Goal: Task Accomplishment & Management: Manage account settings

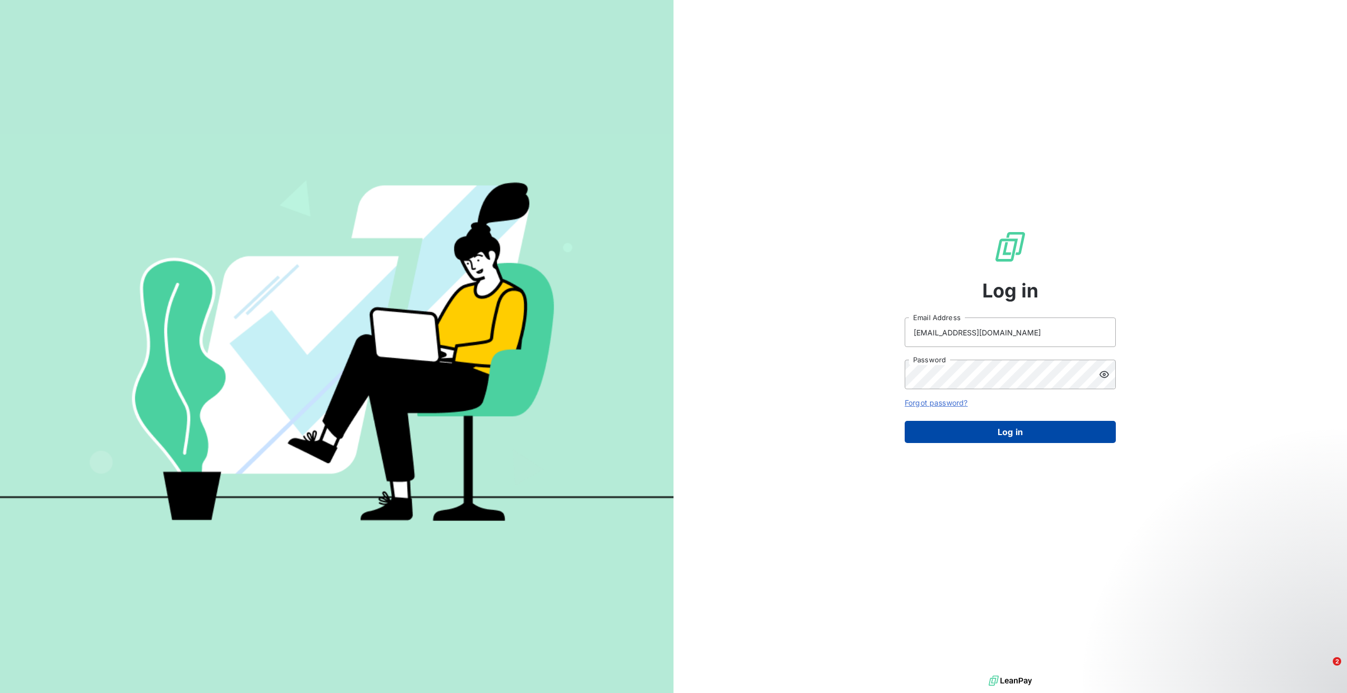
click at [983, 432] on button "Log in" at bounding box center [1009, 432] width 211 height 22
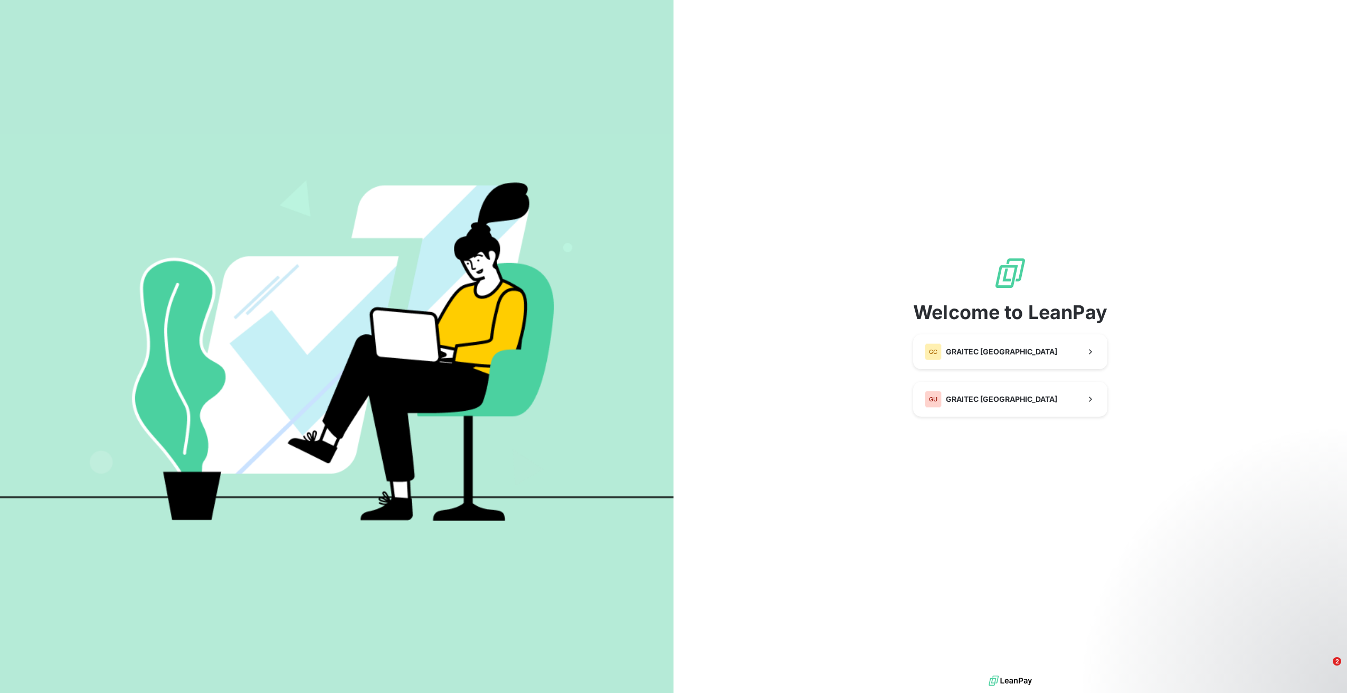
click at [995, 453] on div "Welcome to LeanPay GC GRAITEC CANADA GU GRAITEC [GEOGRAPHIC_DATA]" at bounding box center [1010, 336] width 194 height 673
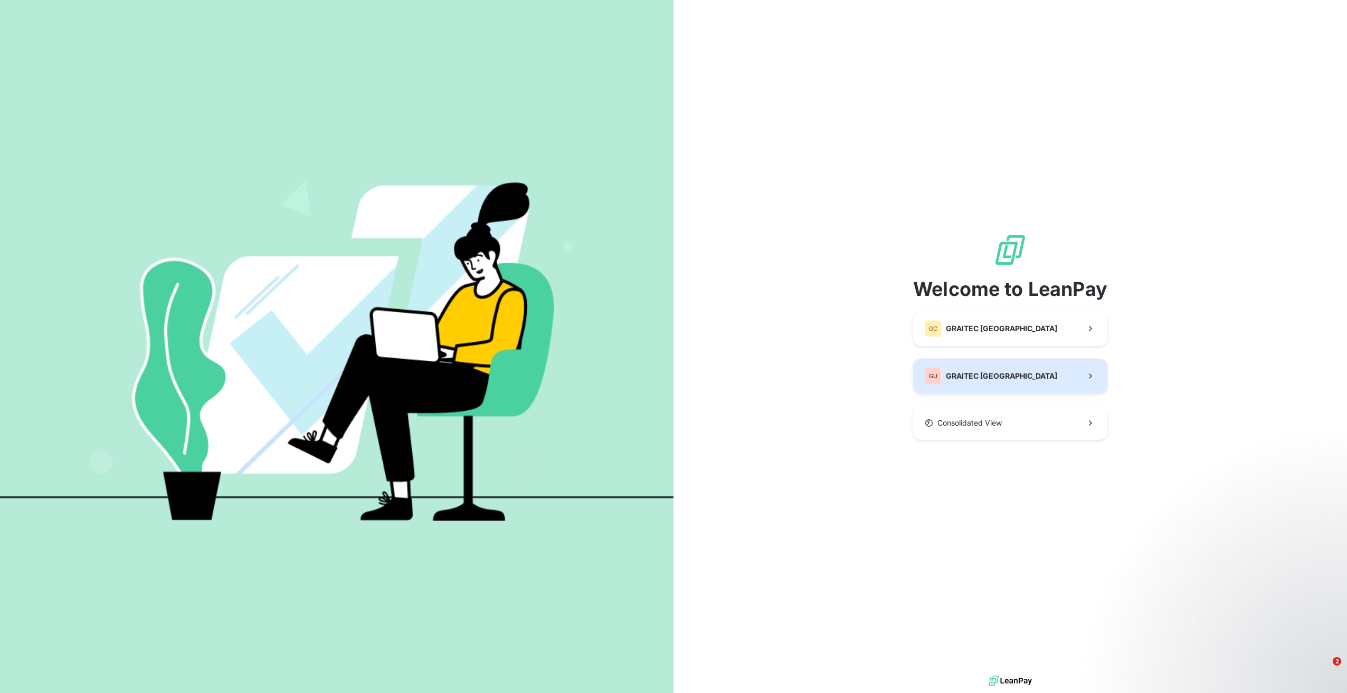
click at [996, 375] on button "GU GRAITEC [GEOGRAPHIC_DATA]" at bounding box center [1010, 376] width 194 height 35
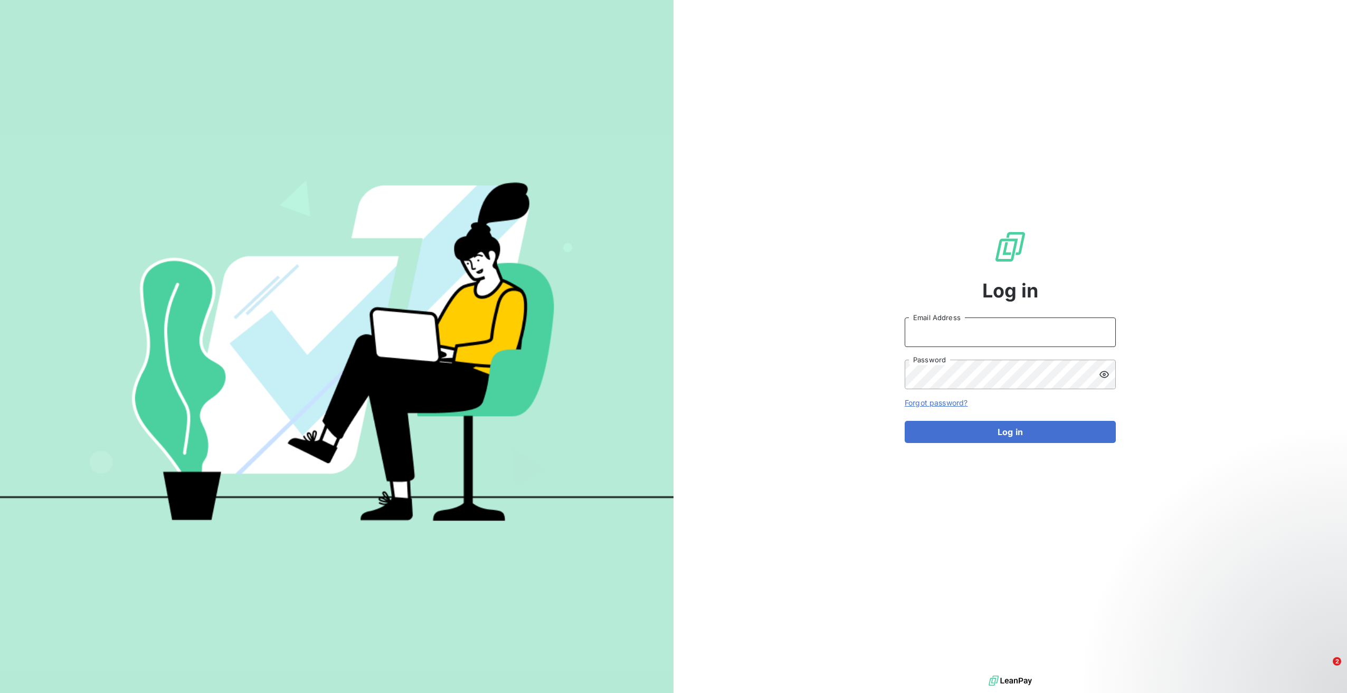
type input "[EMAIL_ADDRESS][DOMAIN_NAME]"
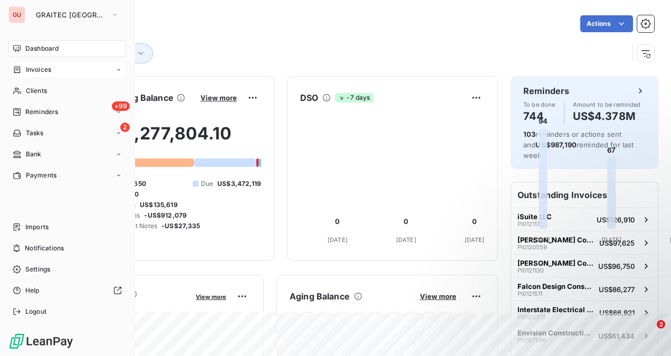
click at [20, 73] on icon at bounding box center [17, 69] width 9 height 8
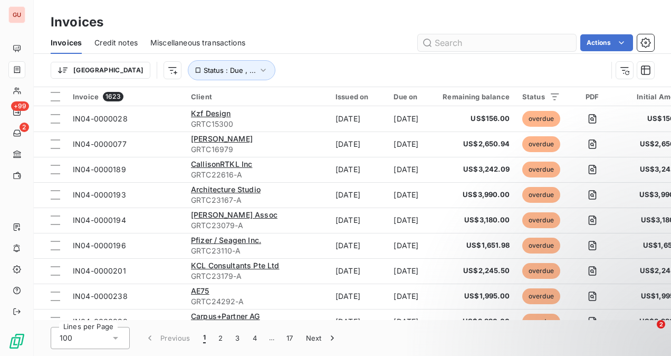
click at [465, 45] on input "text" at bounding box center [497, 42] width 158 height 17
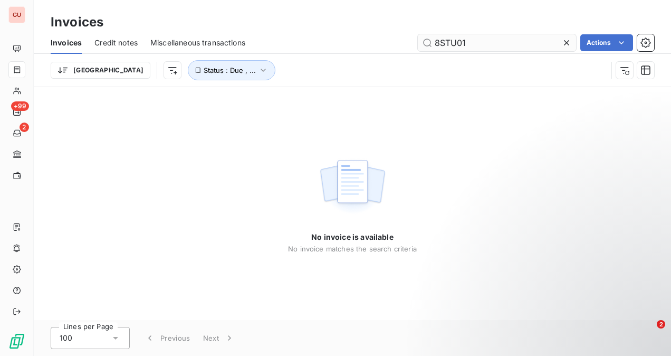
type input "8STU01"
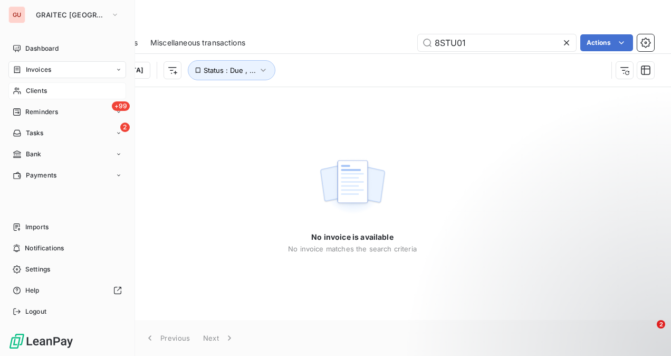
click at [21, 92] on div "Clients" at bounding box center [67, 90] width 118 height 17
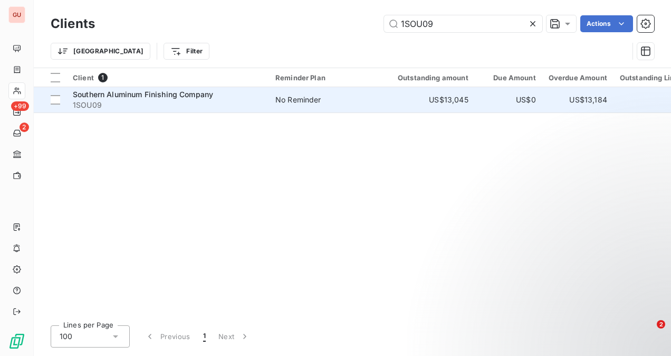
click at [185, 108] on span "1SOU09" at bounding box center [168, 105] width 190 height 11
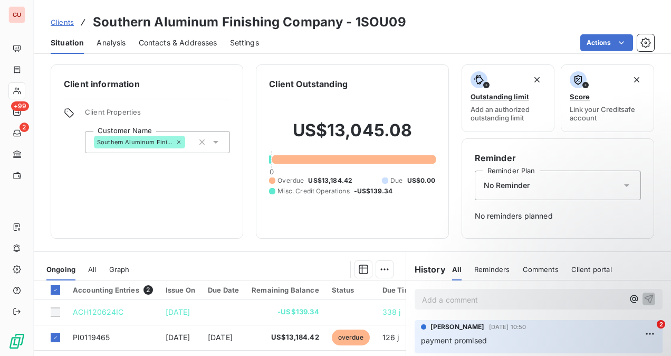
click at [422, 297] on p "Add a comment ﻿" at bounding box center [523, 299] width 202 height 13
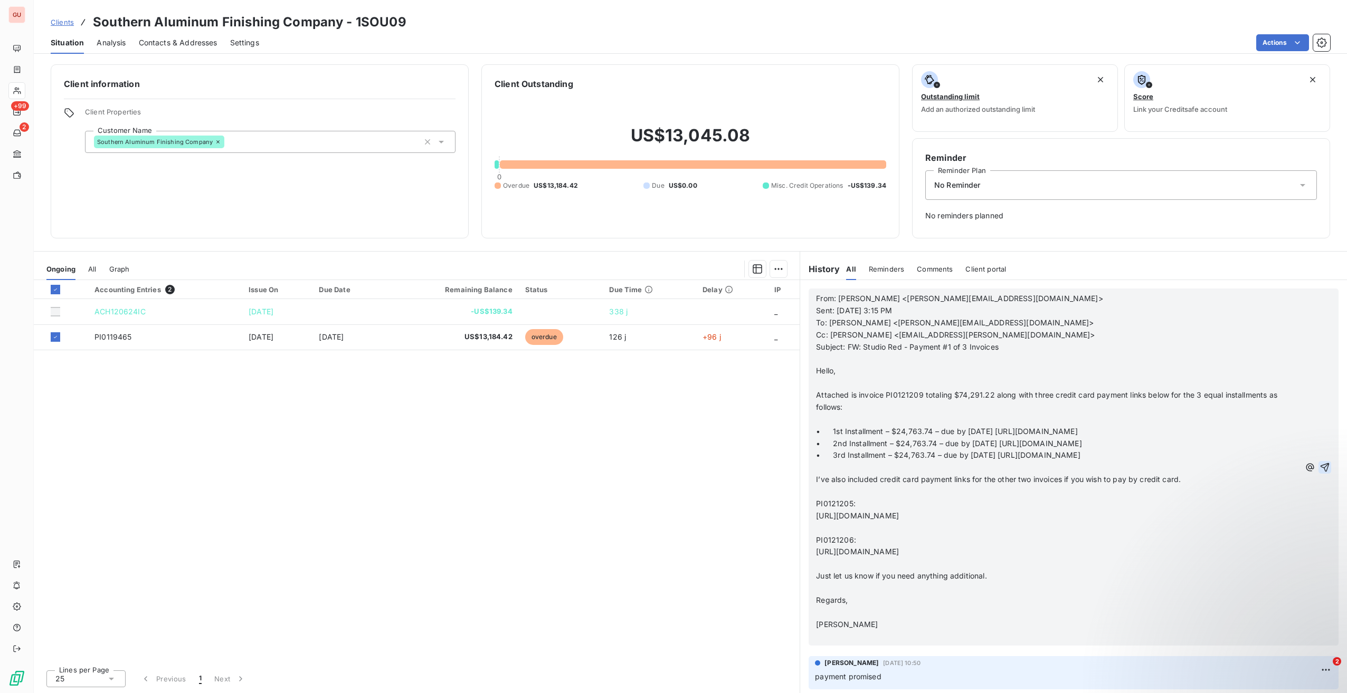
click at [1320, 468] on icon "button" at bounding box center [1324, 467] width 9 height 9
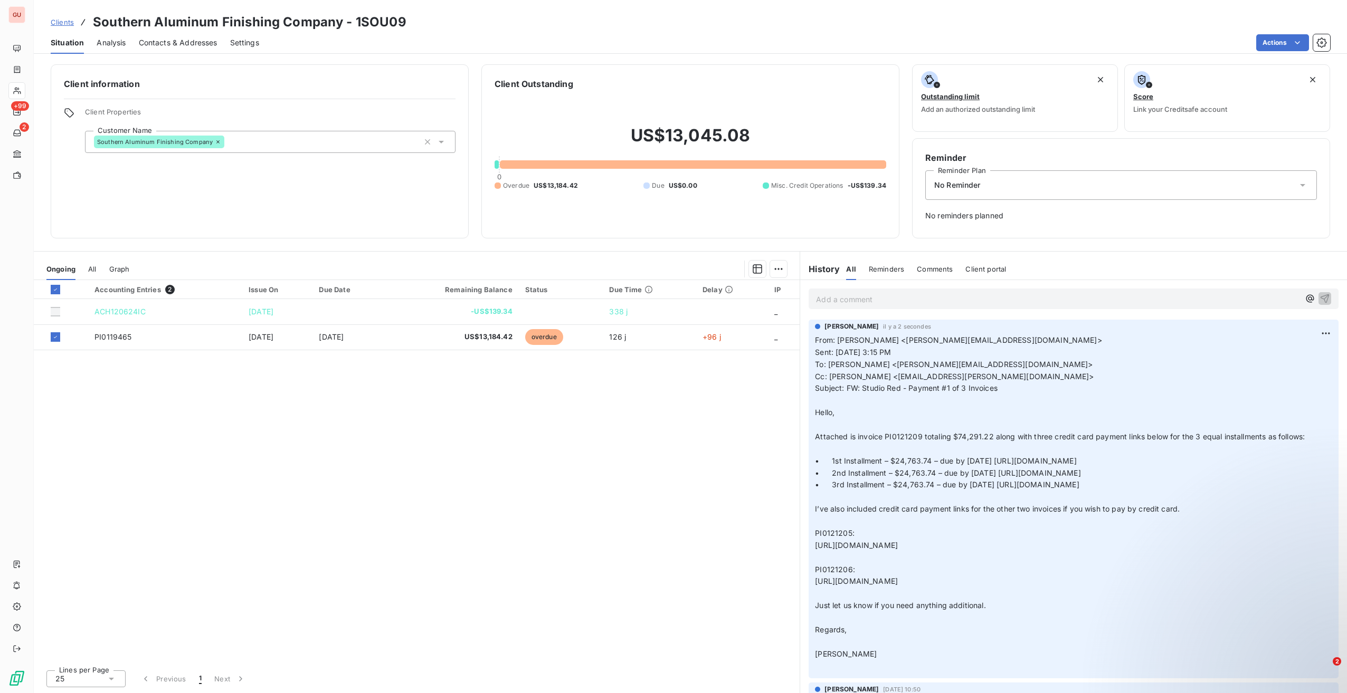
click at [918, 300] on p "Add a comment ﻿" at bounding box center [1057, 299] width 483 height 13
drag, startPoint x: 1090, startPoint y: 300, endPoint x: 704, endPoint y: 275, distance: 387.0
click at [704, 275] on div "Ongoing All Graph Accounting Entries 2 Issue On Due Date Remaining Balance Stat…" at bounding box center [690, 472] width 1313 height 442
click at [718, 433] on div "Accounting Entries 2 Issue On Due Date Remaining Balance Status Due Time Delay …" at bounding box center [417, 471] width 766 height 382
click at [1319, 333] on html "GU +99 2 Clients Southern Aluminum Finishing Company - 1SOU09 Situation Analysi…" at bounding box center [673, 346] width 1347 height 693
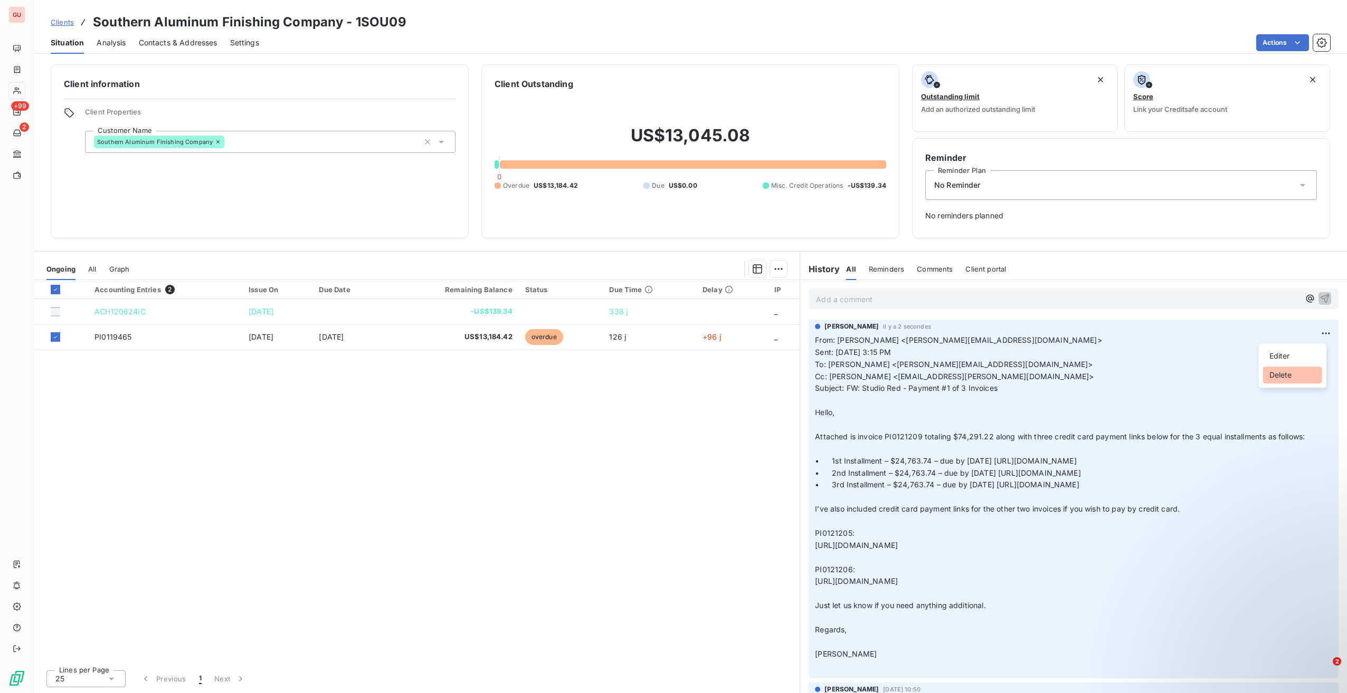
click at [1282, 369] on div "Delete" at bounding box center [1292, 375] width 59 height 17
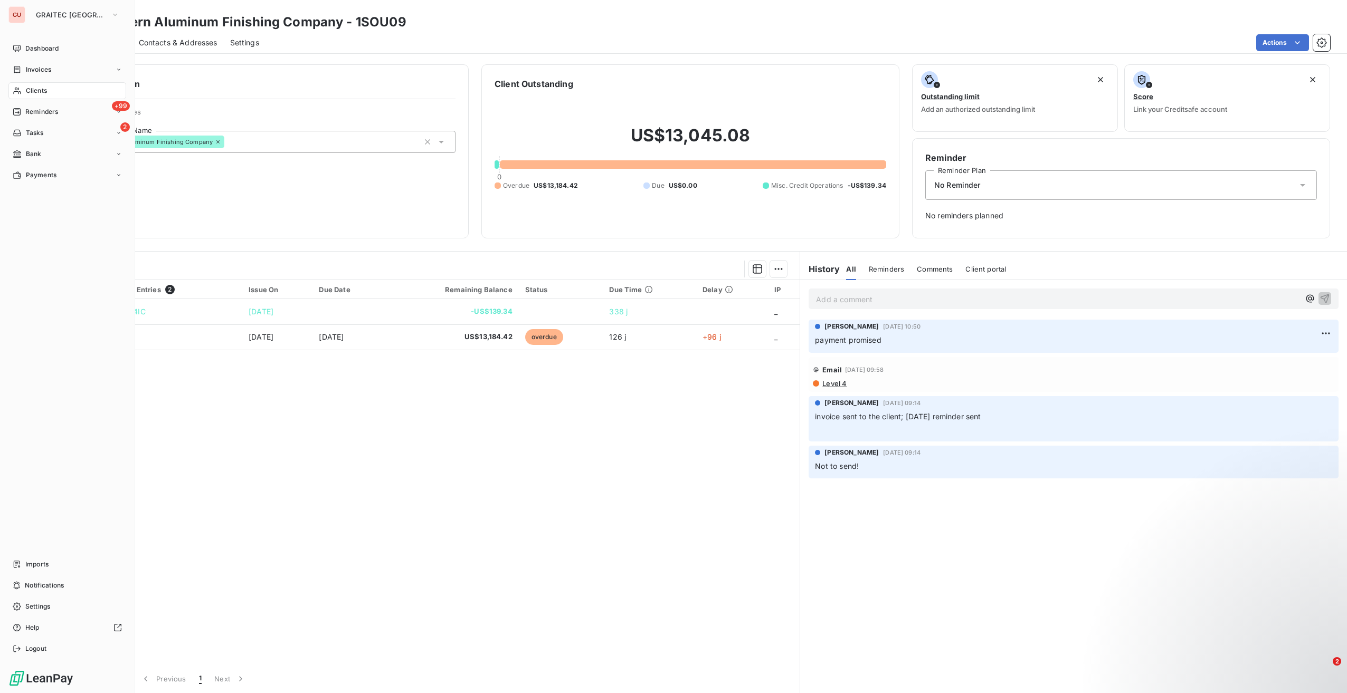
click at [39, 87] on span "Clients" at bounding box center [36, 90] width 21 height 9
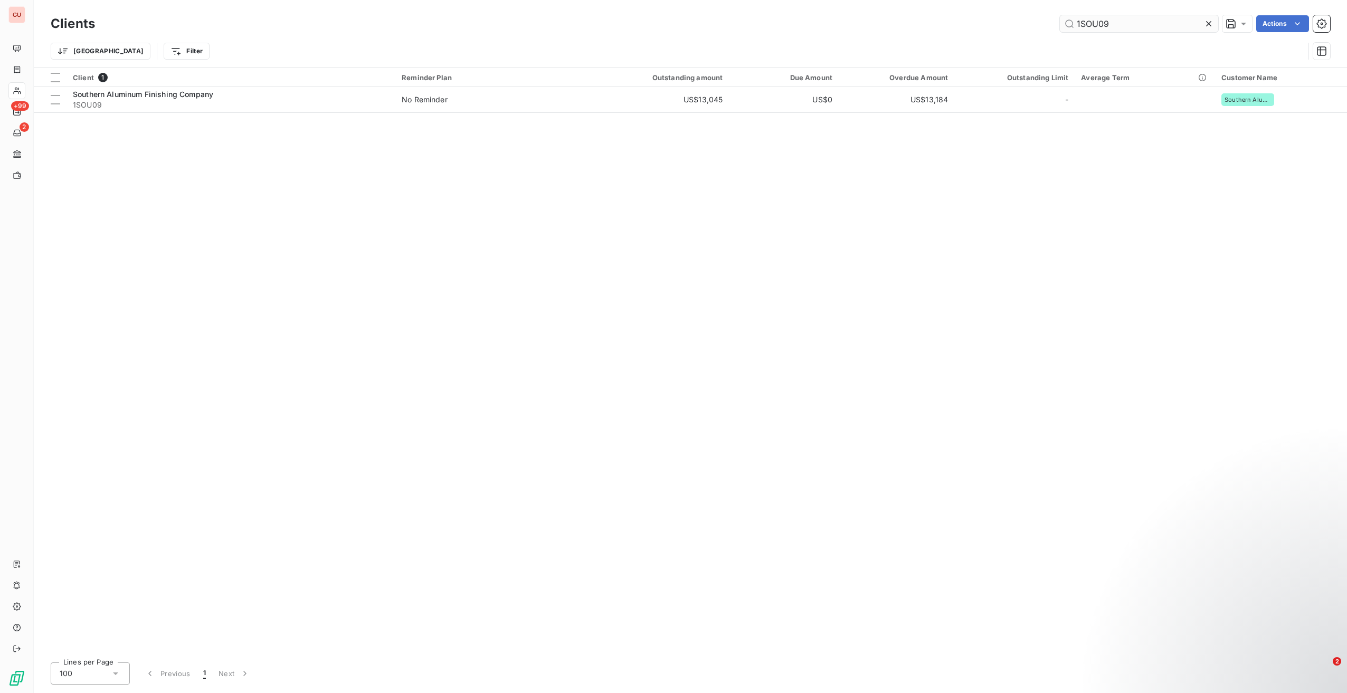
click at [1097, 26] on input "1SOU09" at bounding box center [1139, 23] width 158 height 17
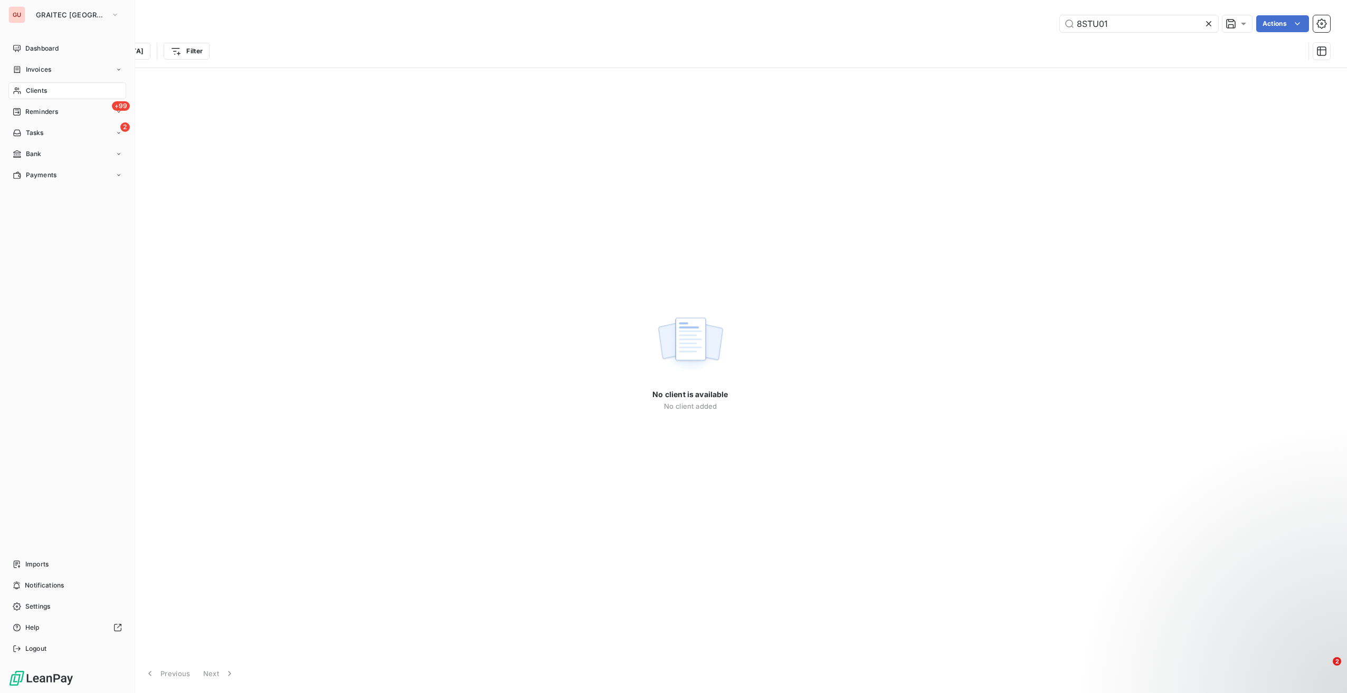
type input "8STU01"
click at [29, 86] on span "Clients" at bounding box center [36, 90] width 21 height 9
click at [48, 49] on span "Dashboard" at bounding box center [41, 48] width 33 height 9
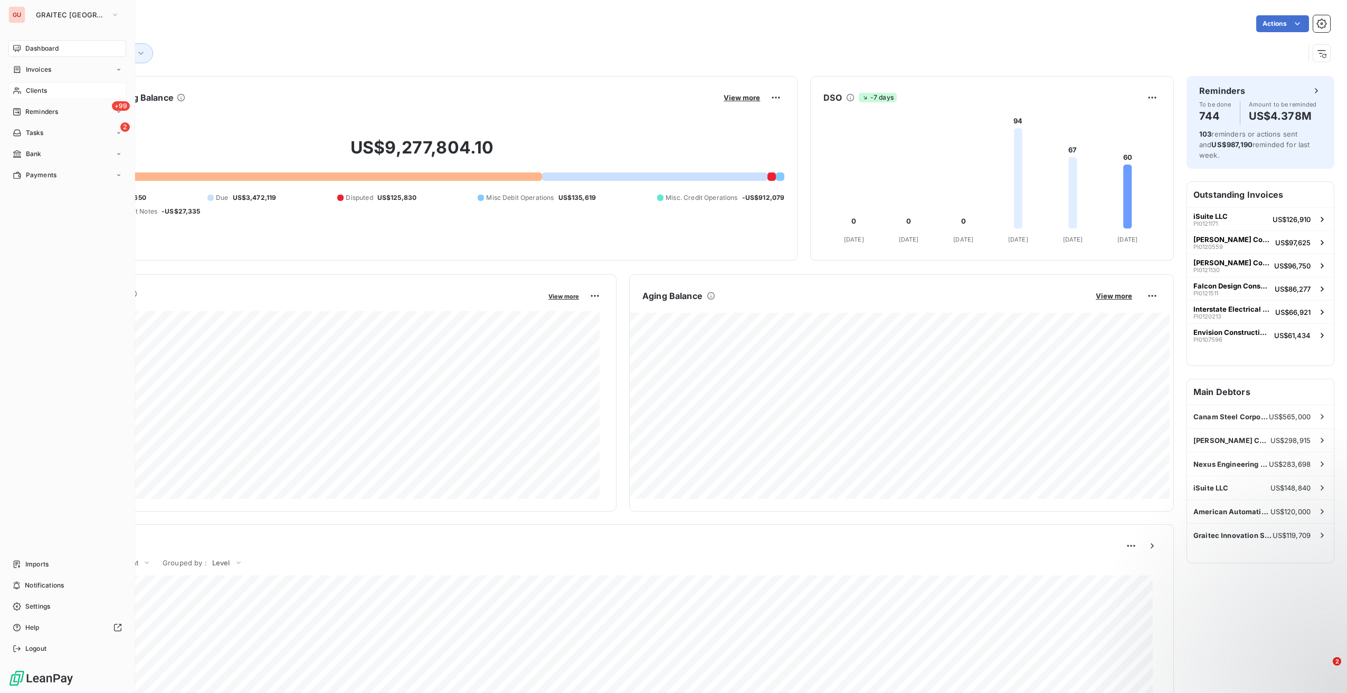
click at [37, 87] on span "Clients" at bounding box center [36, 90] width 21 height 9
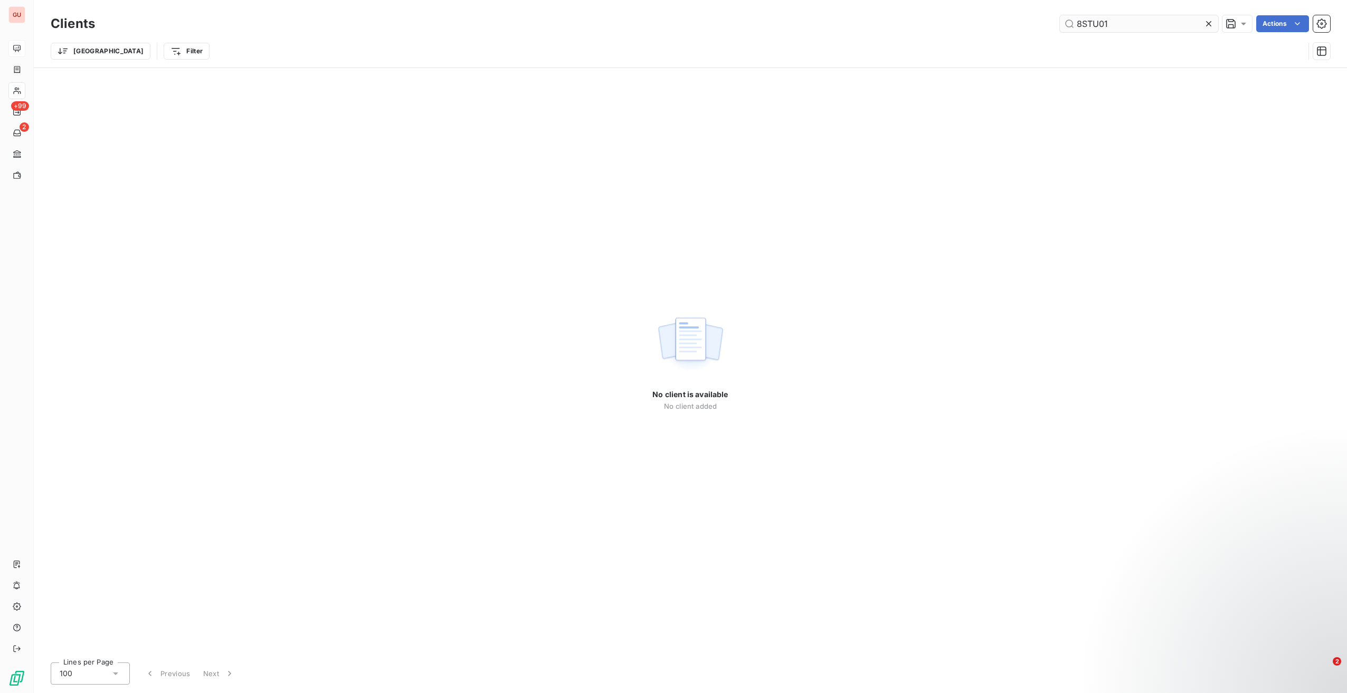
click at [1090, 21] on input "8STU01" at bounding box center [1139, 23] width 158 height 17
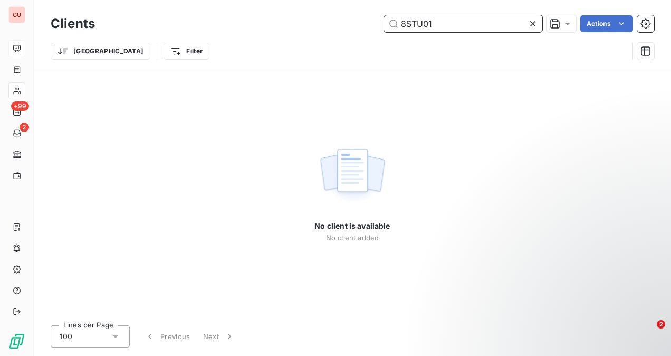
click at [414, 22] on input "8STU01" at bounding box center [463, 23] width 158 height 17
paste input "Studio"
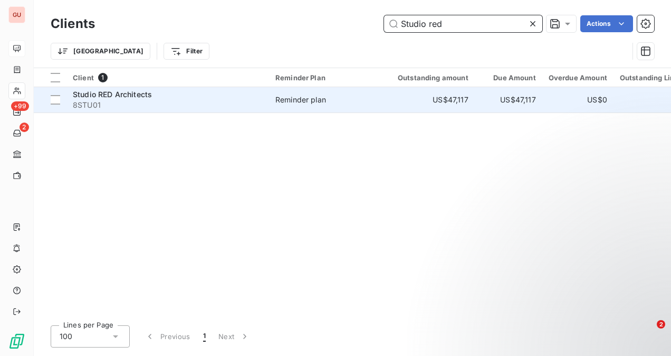
type input "Studio red"
click at [134, 102] on span "8STU01" at bounding box center [168, 105] width 190 height 11
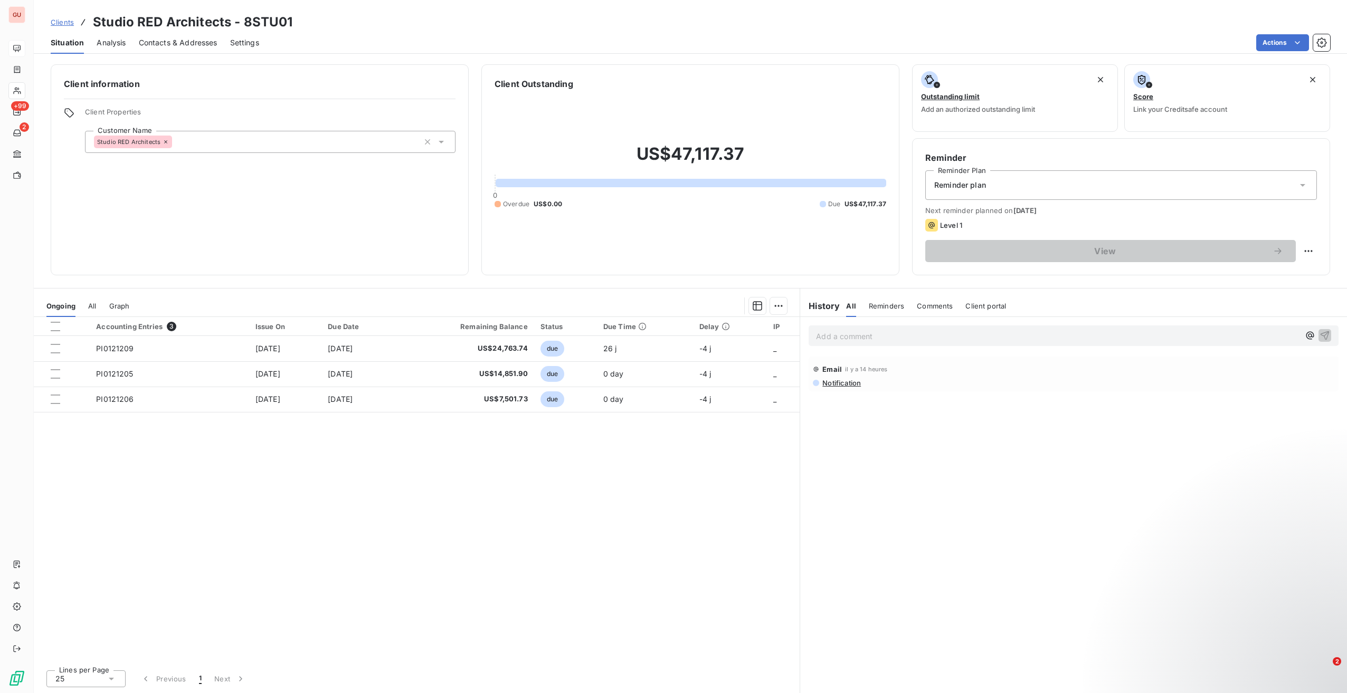
click at [862, 330] on p "Add a comment ﻿" at bounding box center [1057, 336] width 483 height 13
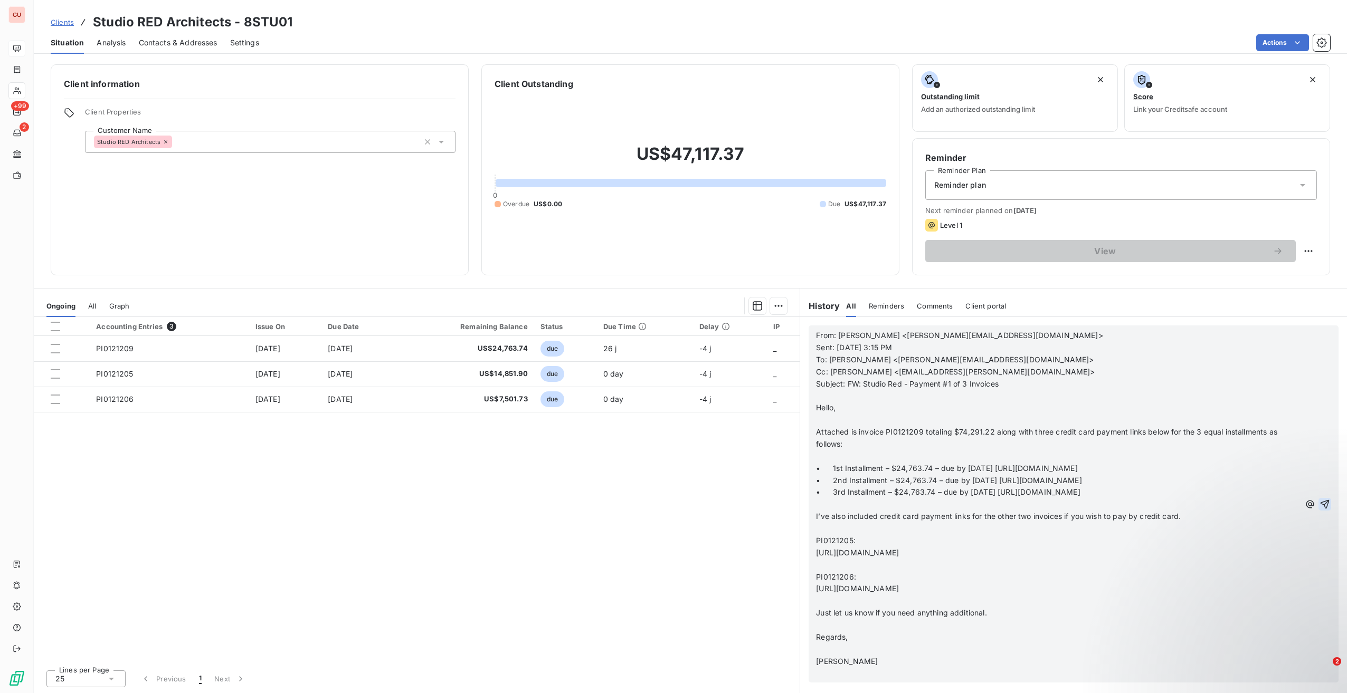
click at [1320, 503] on icon "button" at bounding box center [1324, 504] width 9 height 9
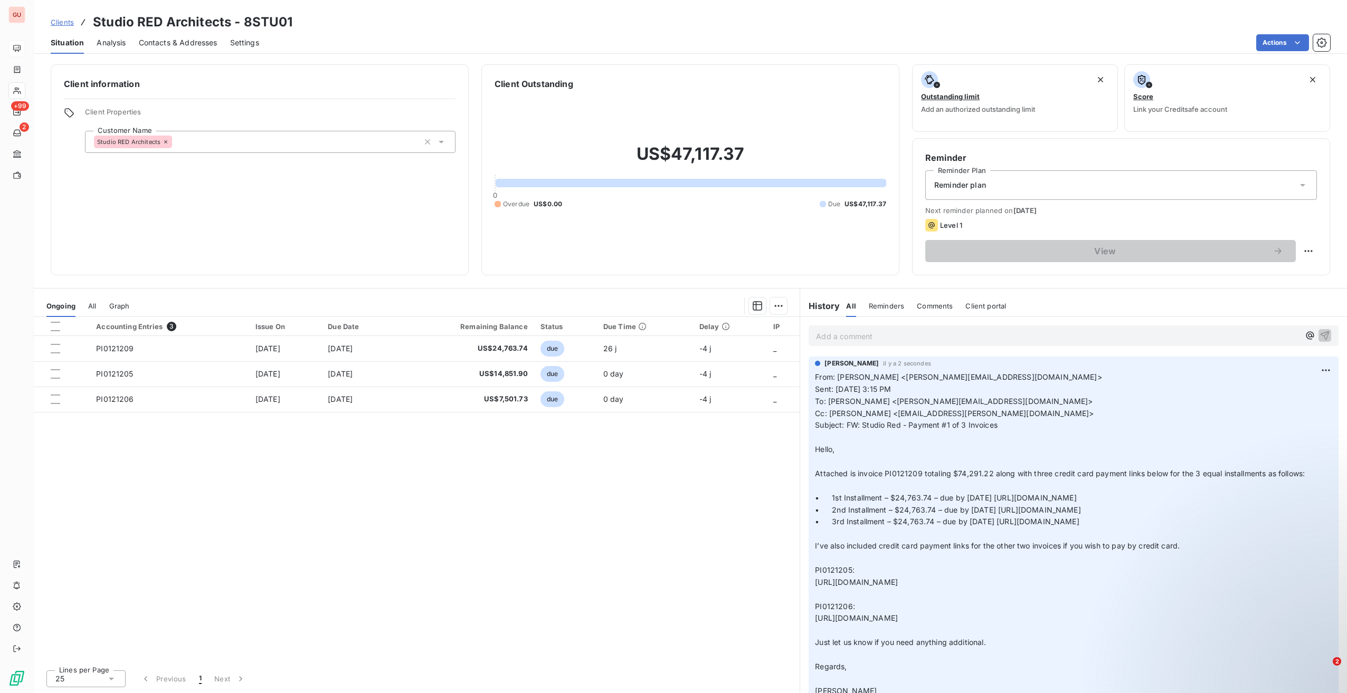
click at [1023, 187] on div "Reminder plan" at bounding box center [1121, 185] width 392 height 30
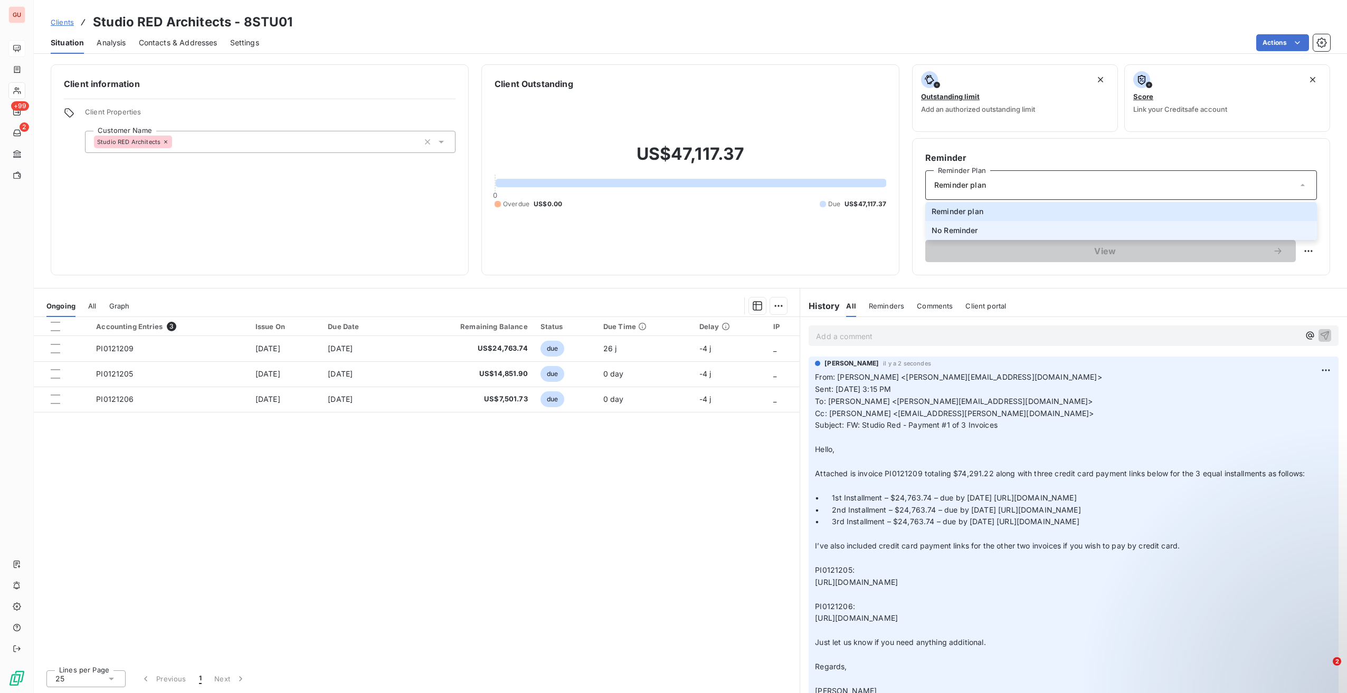
click at [979, 224] on li "No Reminder" at bounding box center [1121, 230] width 392 height 19
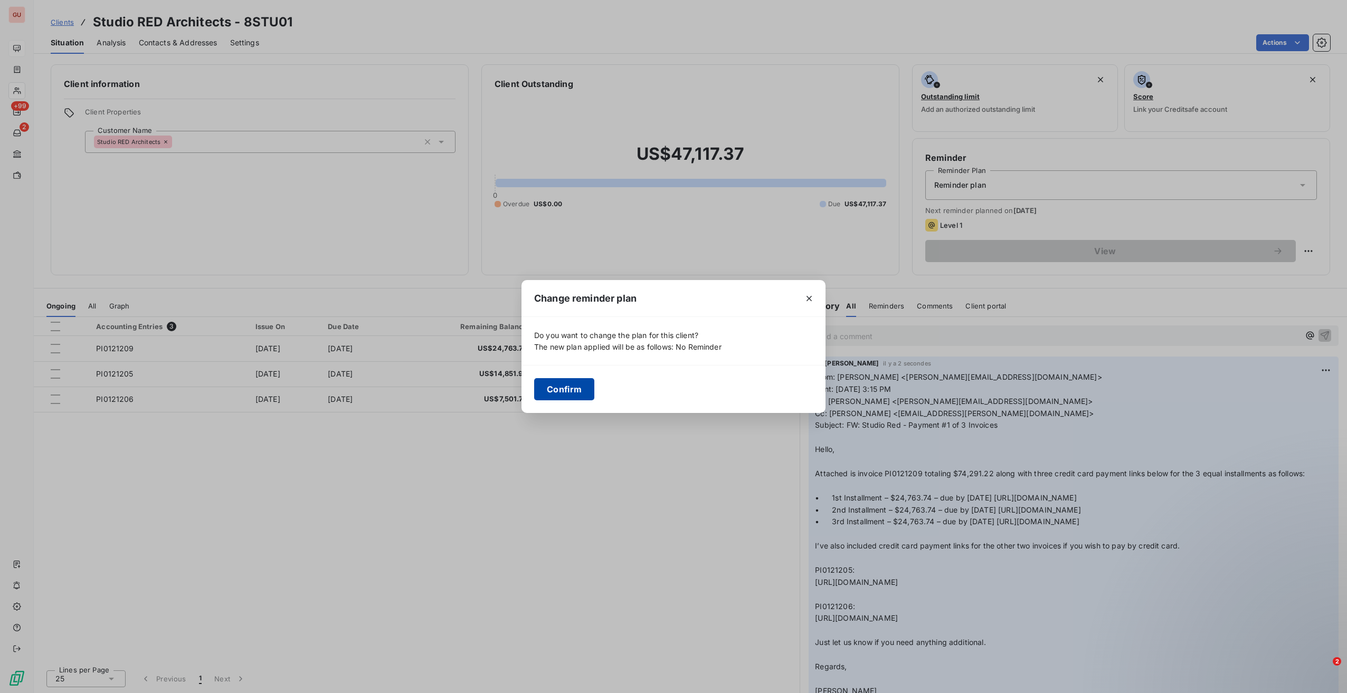
click at [579, 384] on button "Confirm" at bounding box center [564, 389] width 60 height 22
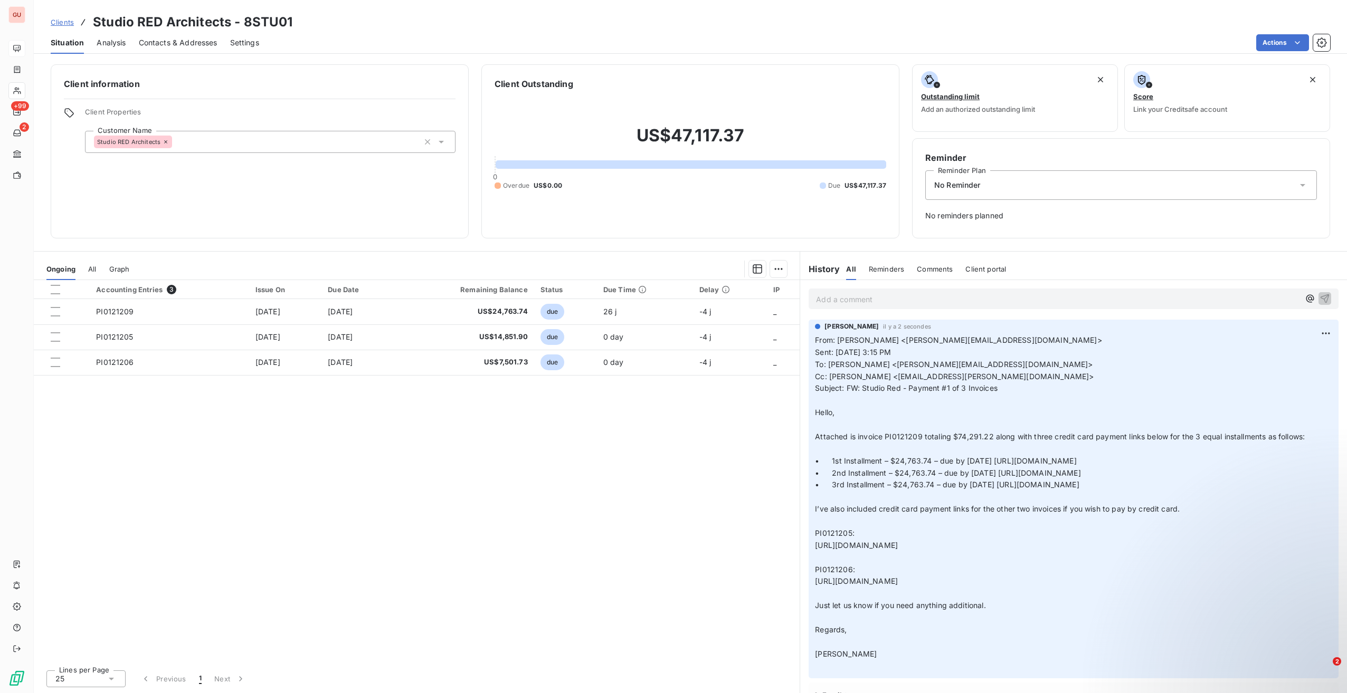
click at [874, 301] on p "Add a comment ﻿" at bounding box center [1057, 299] width 483 height 13
